Goal: Information Seeking & Learning: Check status

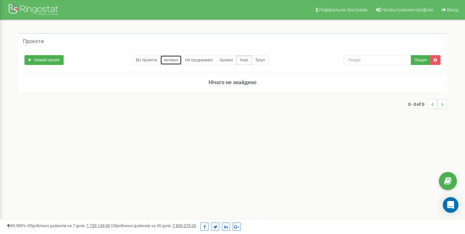
click at [173, 60] on link "Активні" at bounding box center [171, 60] width 22 height 10
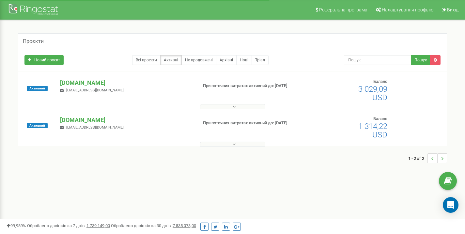
click at [233, 144] on icon at bounding box center [234, 144] width 3 height 5
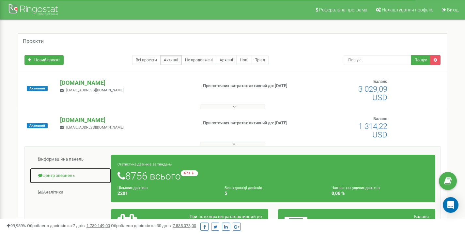
click at [68, 174] on link "Центр звернень" at bounding box center [71, 176] width 82 height 16
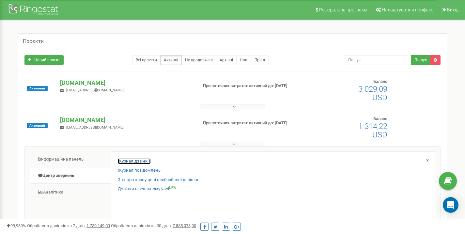
click at [124, 161] on link "Журнал дзвінків" at bounding box center [134, 161] width 33 height 6
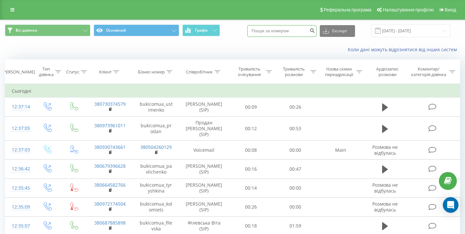
click at [291, 32] on input at bounding box center [281, 31] width 69 height 12
paste input "0688511860"
type input "0688511860"
click at [315, 31] on icon "submit" at bounding box center [312, 30] width 6 height 4
